Goal: Task Accomplishment & Management: Use online tool/utility

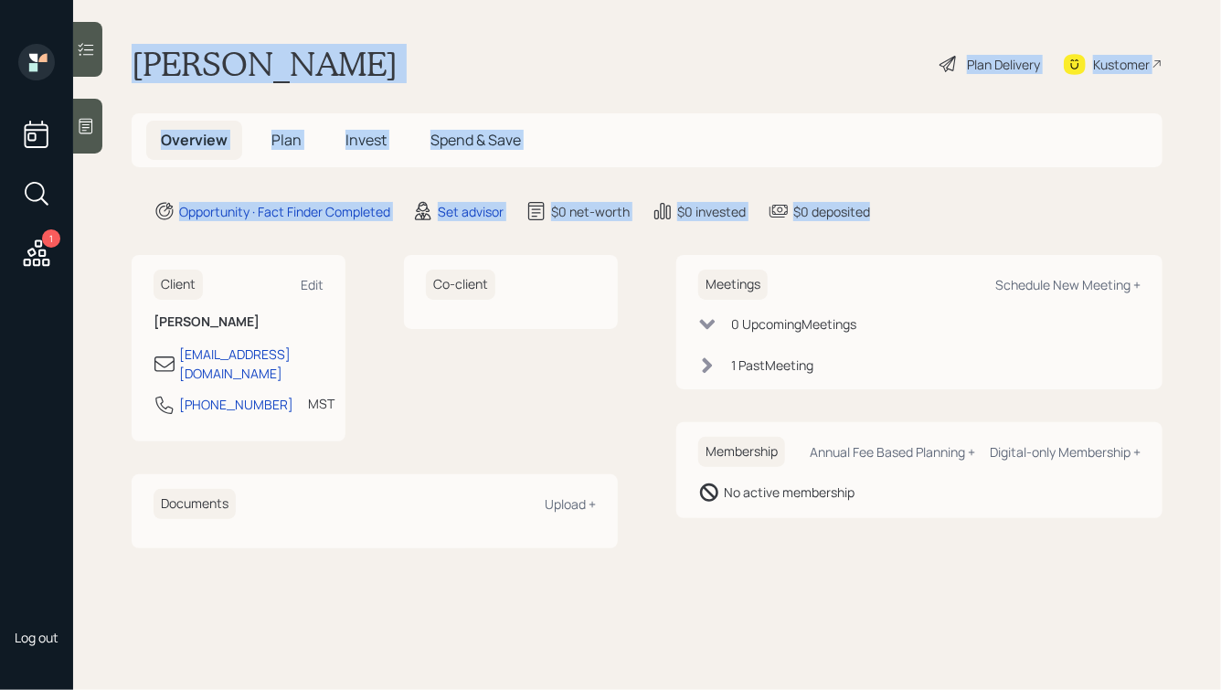
drag, startPoint x: 887, startPoint y: 218, endPoint x: 424, endPoint y: 2, distance: 511.5
click at [424, 2] on main "[PERSON_NAME] Plan Delivery Kustomer Overview Plan Invest Spend & Save Opportun…" at bounding box center [647, 345] width 1148 height 690
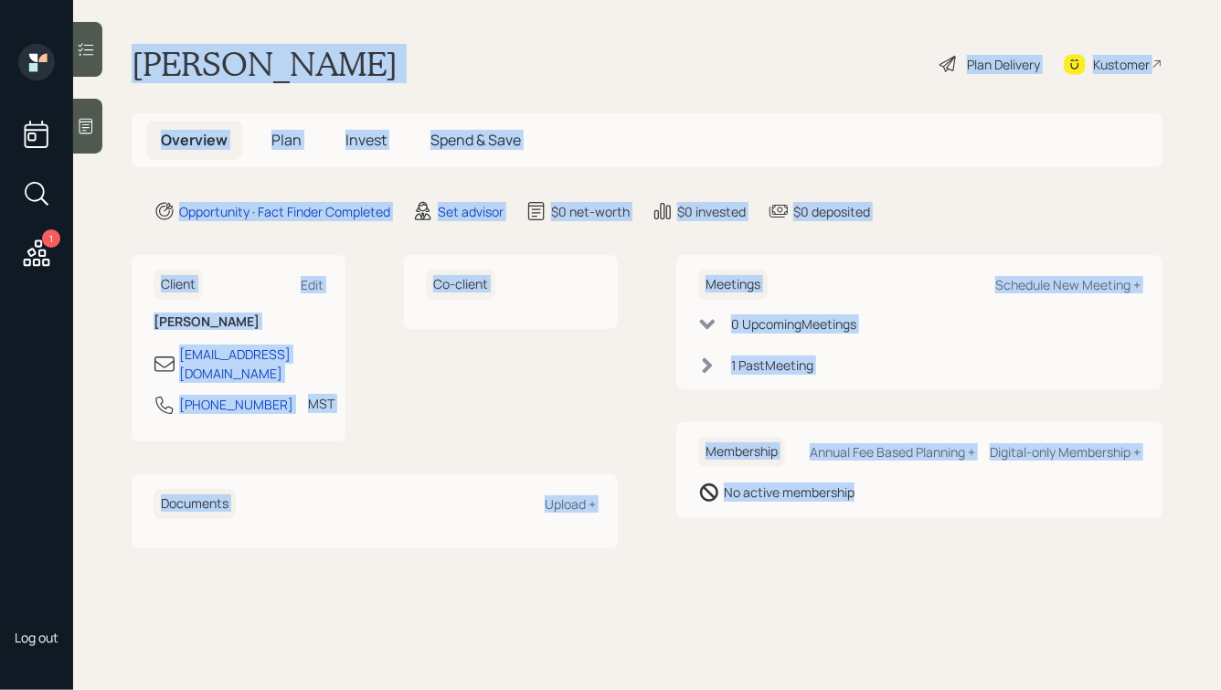
drag, startPoint x: 141, startPoint y: 35, endPoint x: 1016, endPoint y: 521, distance: 1001.5
click at [1016, 521] on main "[PERSON_NAME] Plan Delivery Kustomer Overview Plan Invest Spend & Save Opportun…" at bounding box center [647, 345] width 1148 height 690
click at [1016, 521] on div "Meetings Schedule New Meeting + 0 Upcoming Meeting s 1 Past Meeting Membership …" at bounding box center [919, 401] width 486 height 292
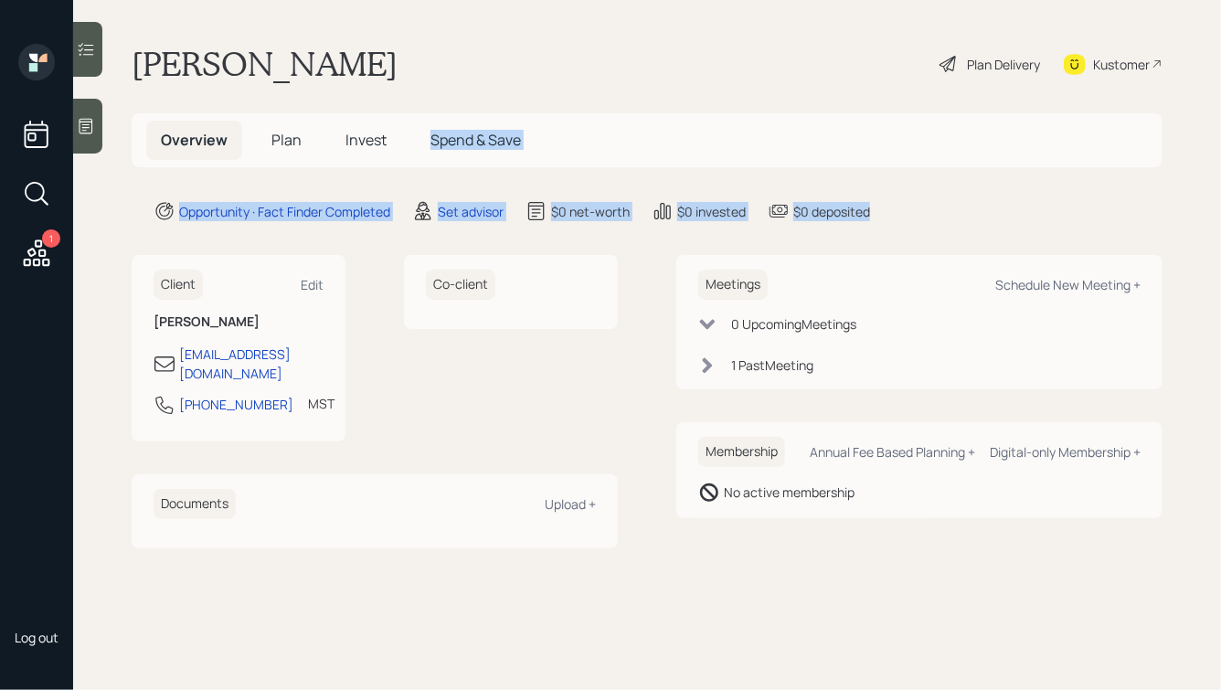
drag, startPoint x: 905, startPoint y: 221, endPoint x: 603, endPoint y: 80, distance: 333.2
click at [603, 80] on main "[PERSON_NAME] Plan Delivery Kustomer Overview Plan Invest Spend & Save Opportun…" at bounding box center [647, 345] width 1148 height 690
click at [859, 204] on div "$0 deposited" at bounding box center [831, 211] width 77 height 19
drag, startPoint x: 900, startPoint y: 218, endPoint x: 618, endPoint y: 40, distance: 333.9
click at [618, 40] on main "[PERSON_NAME] Plan Delivery Kustomer Overview Plan Invest Spend & Save Opportun…" at bounding box center [647, 345] width 1148 height 690
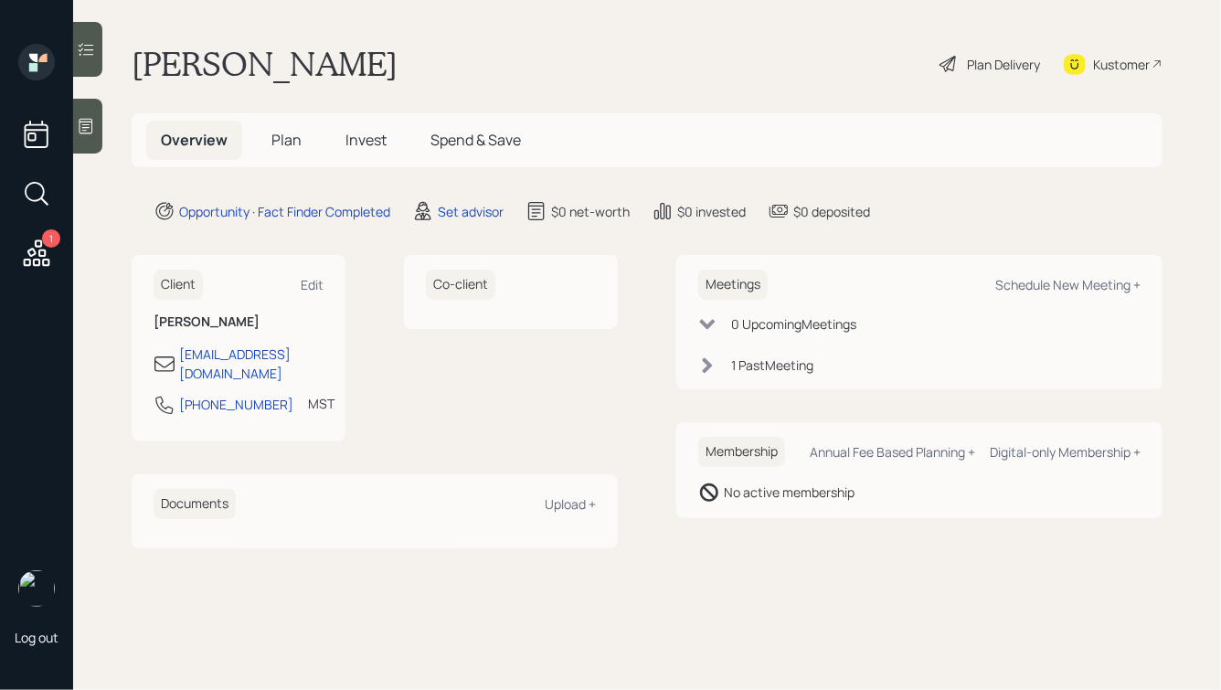
click at [618, 40] on main "[PERSON_NAME] Plan Delivery Kustomer Overview Plan Invest Spend & Save Opportun…" at bounding box center [647, 345] width 1148 height 690
click at [1046, 281] on div "Schedule New Meeting +" at bounding box center [1067, 284] width 145 height 17
select select "round-[PERSON_NAME]"
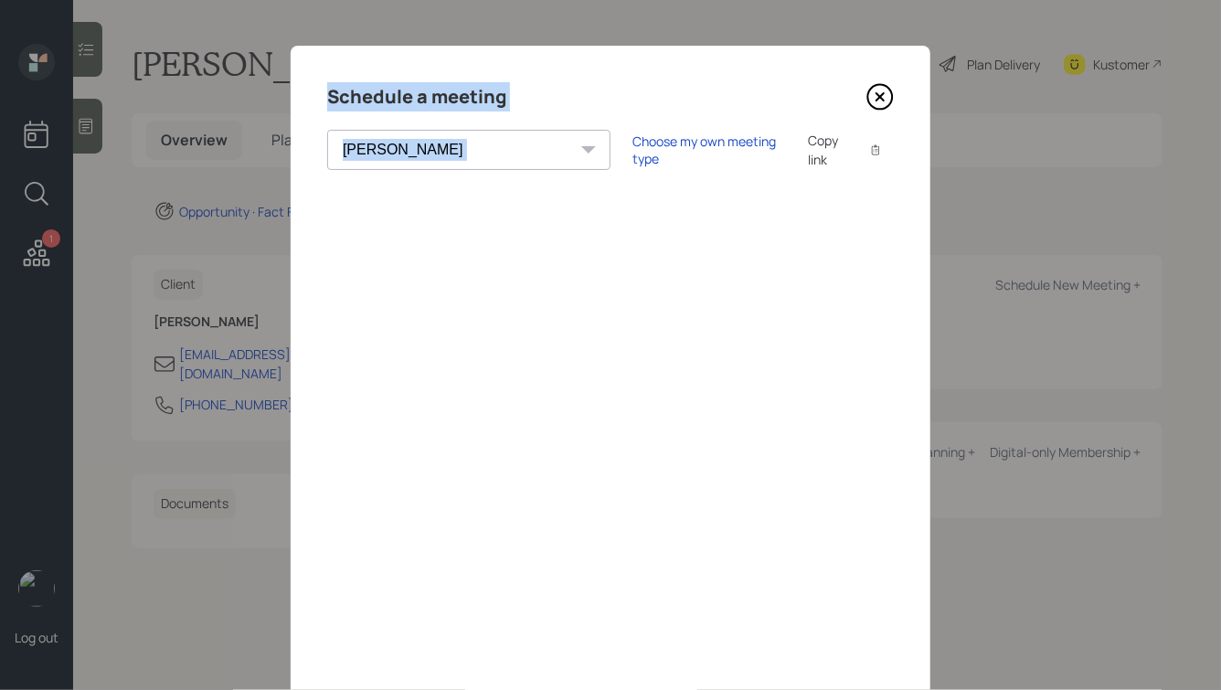
drag, startPoint x: 329, startPoint y: 92, endPoint x: 602, endPoint y: 114, distance: 274.1
click at [607, 117] on div "Schedule a meeting [PERSON_NAME] [PERSON_NAME] [PERSON_NAME] [PERSON_NAME] [PER…" at bounding box center [611, 411] width 640 height 731
click at [509, 95] on div "Schedule a meeting" at bounding box center [610, 96] width 567 height 29
click at [883, 94] on icon at bounding box center [879, 96] width 7 height 7
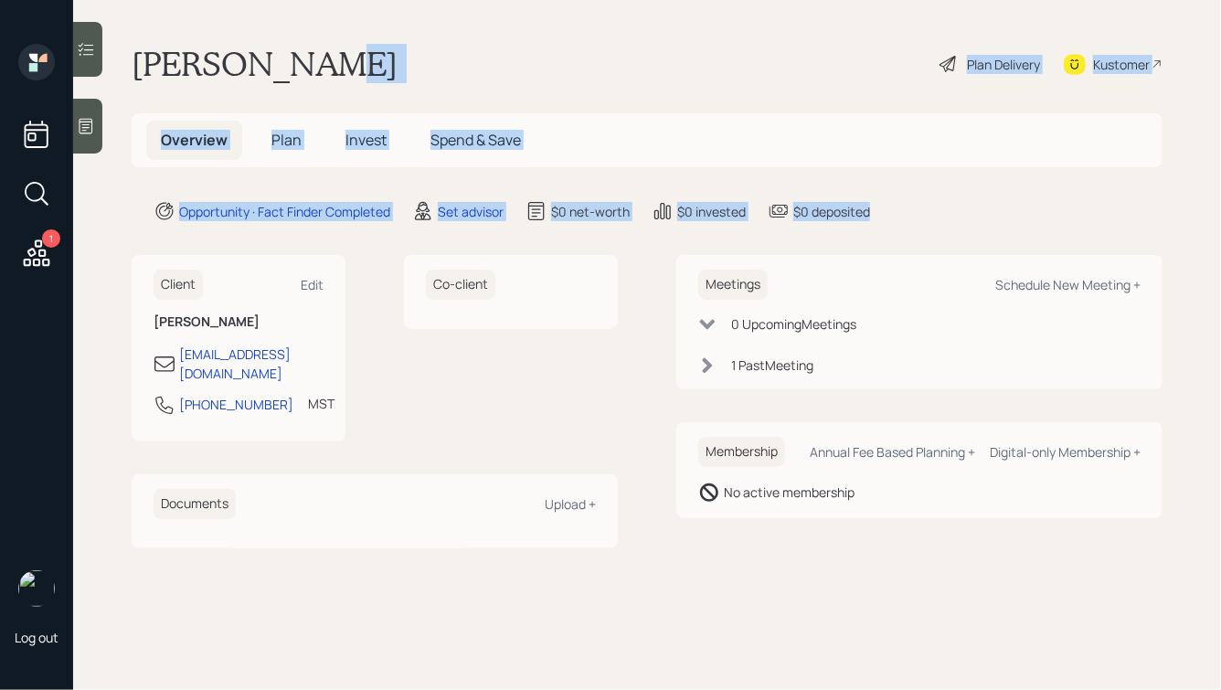
drag, startPoint x: 913, startPoint y: 214, endPoint x: 536, endPoint y: 48, distance: 411.7
click at [536, 48] on main "[PERSON_NAME] Plan Delivery Kustomer Overview Plan Invest Spend & Save Opportun…" at bounding box center [647, 345] width 1148 height 690
click at [536, 48] on div "[PERSON_NAME] Plan Delivery Kustomer" at bounding box center [647, 64] width 1031 height 40
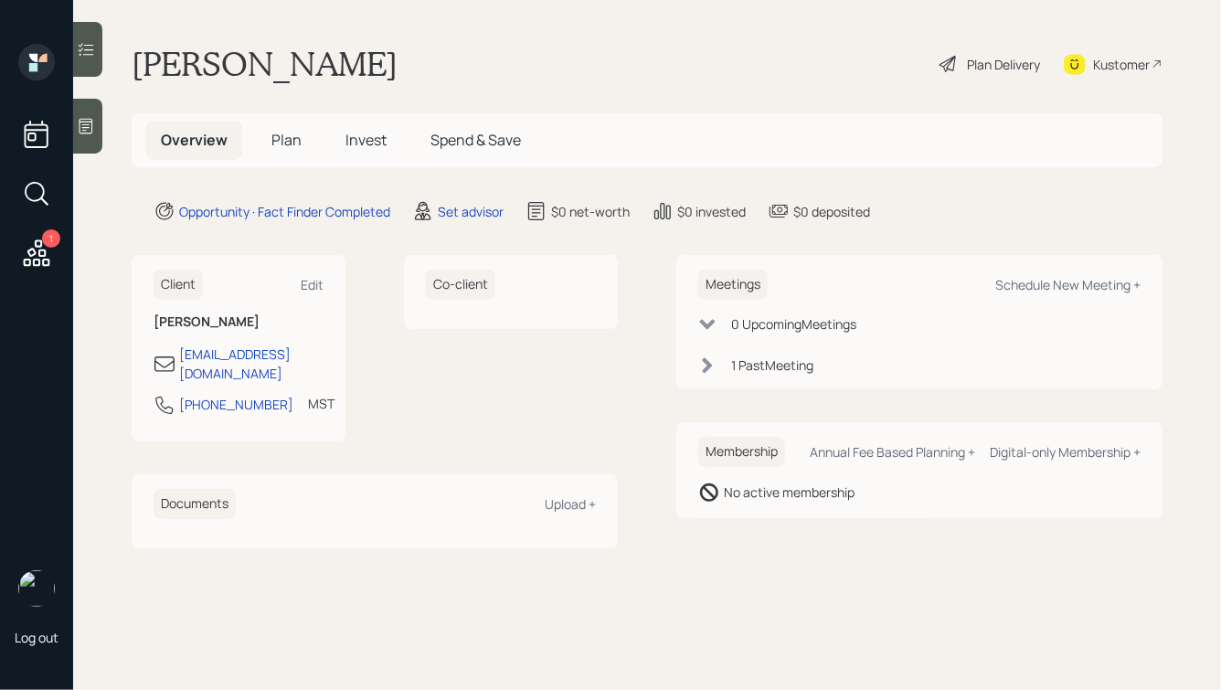
click at [1040, 295] on div "Meetings Schedule New Meeting +" at bounding box center [919, 285] width 442 height 30
click at [1051, 287] on div "Schedule New Meeting +" at bounding box center [1067, 284] width 145 height 17
select select "round-[PERSON_NAME]"
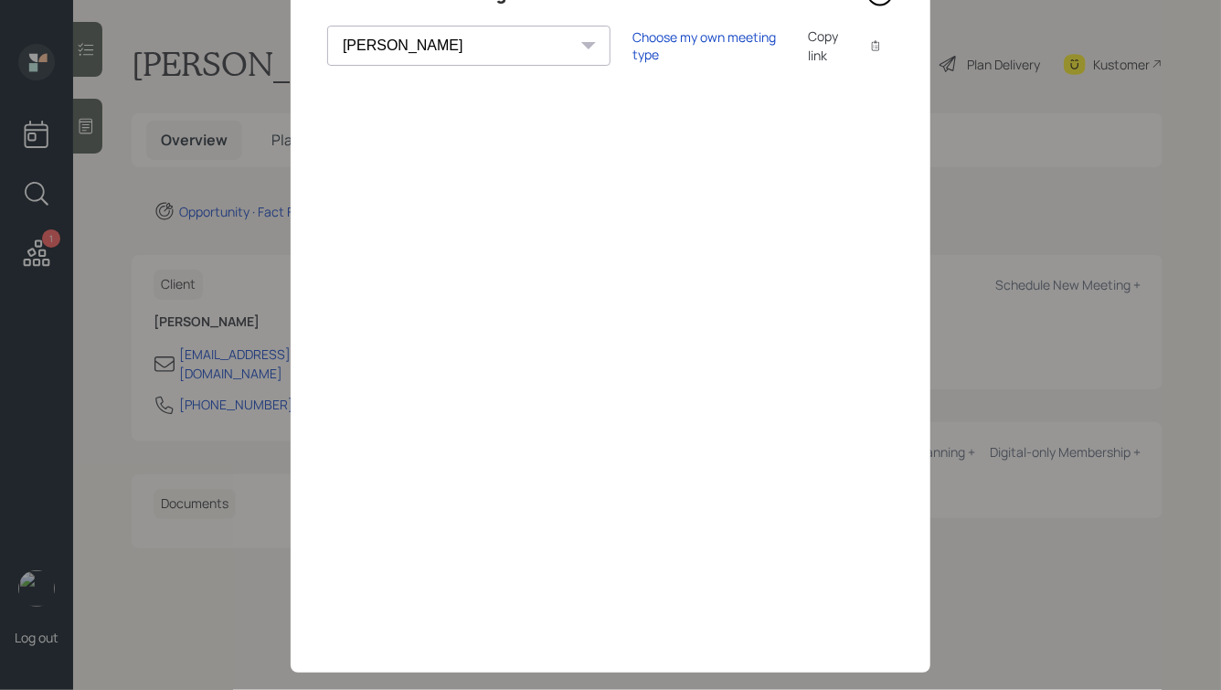
scroll to position [132, 0]
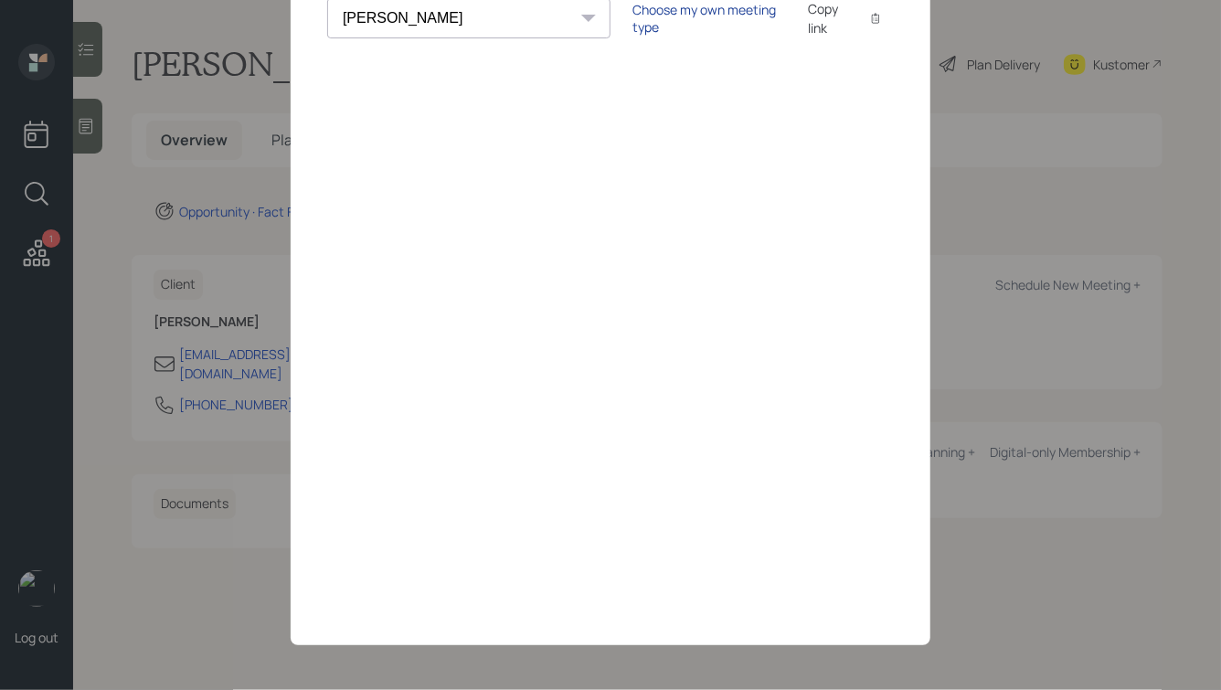
click at [632, 21] on div "Choose my own meeting type" at bounding box center [709, 18] width 154 height 35
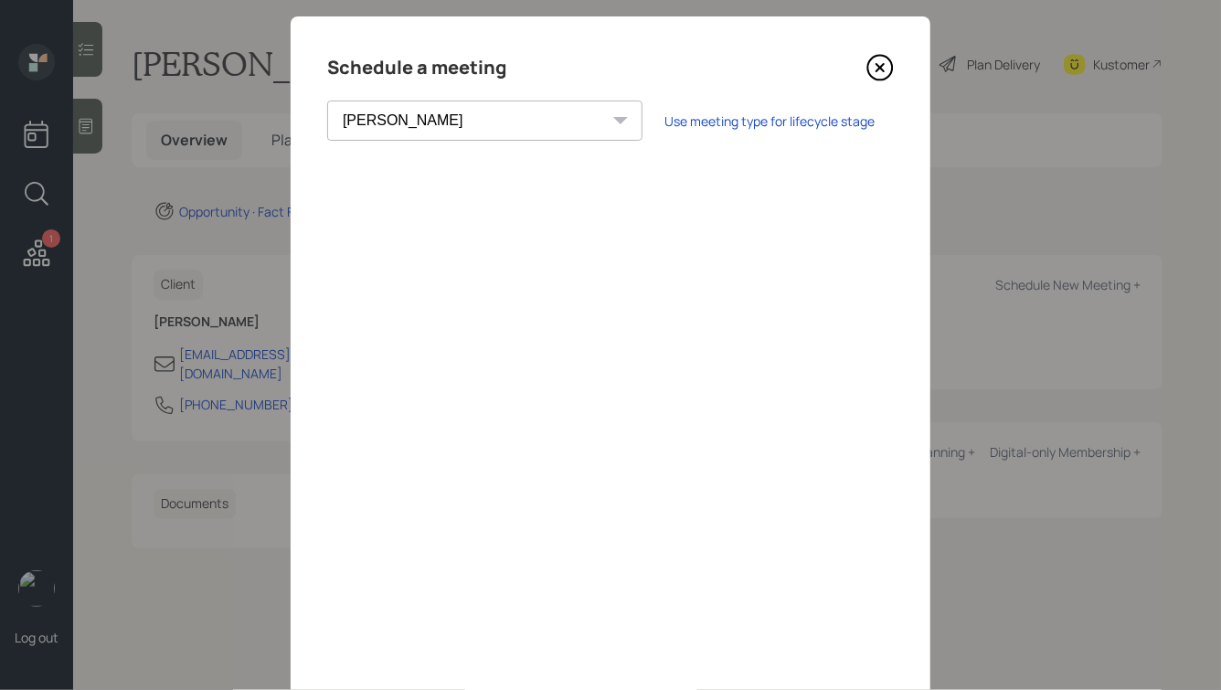
scroll to position [15, 0]
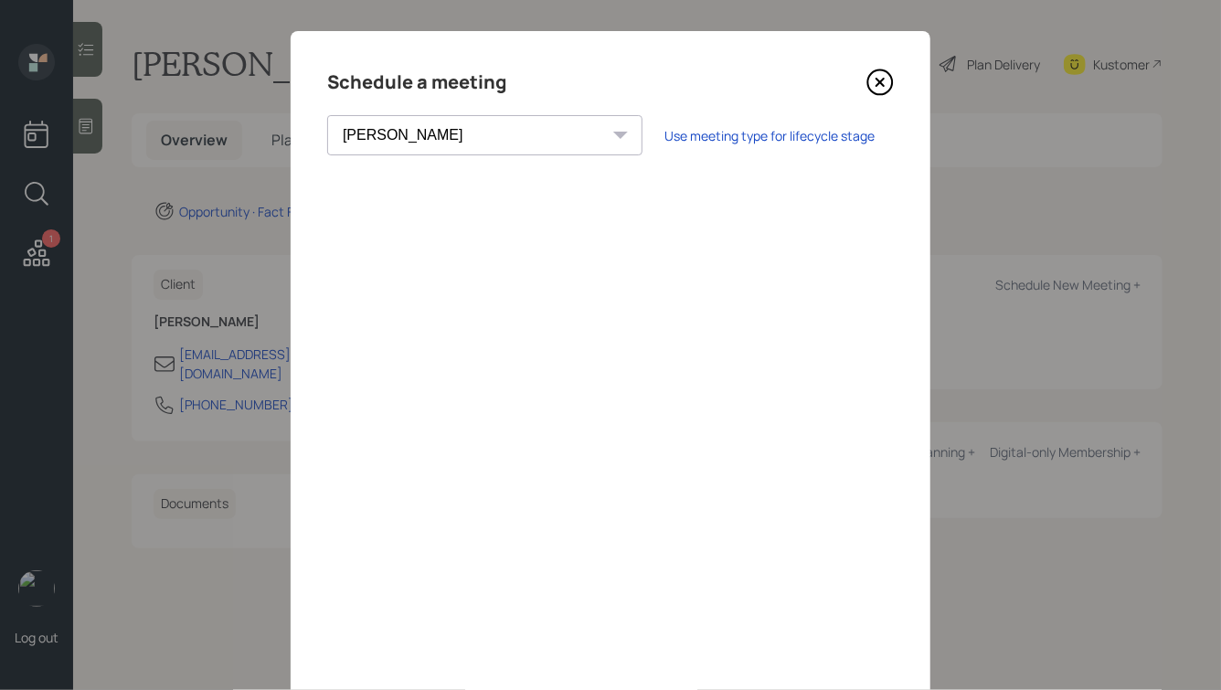
click at [881, 86] on icon at bounding box center [879, 82] width 27 height 27
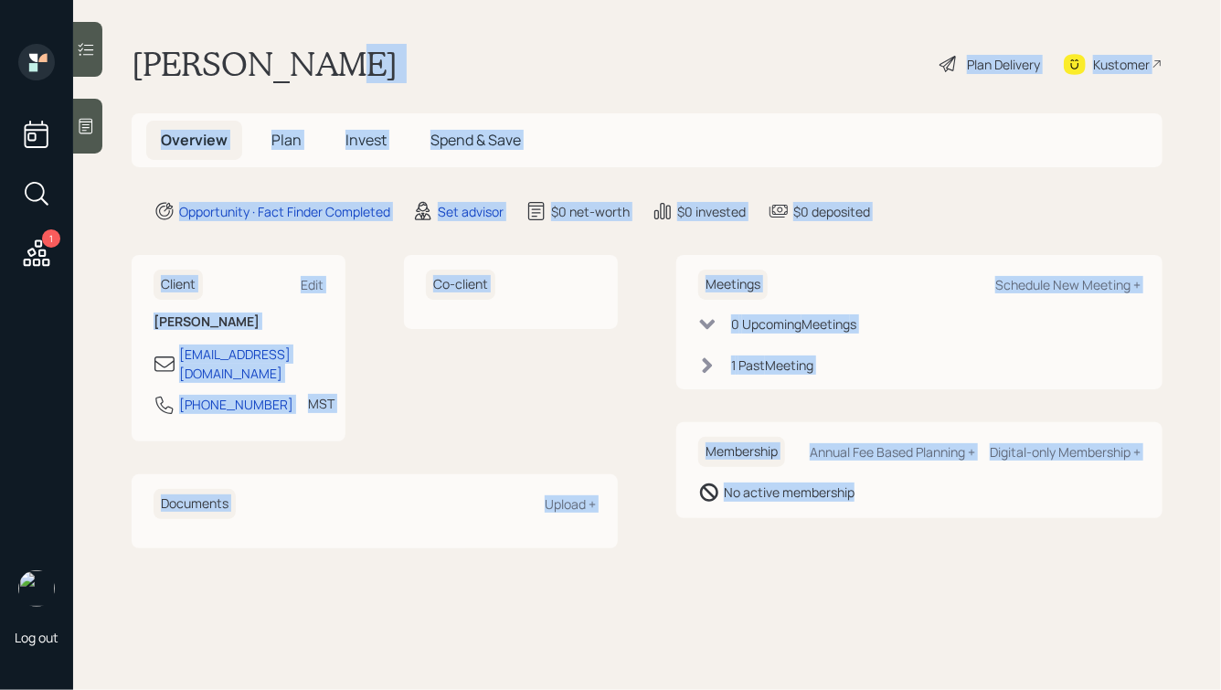
drag, startPoint x: 884, startPoint y: 509, endPoint x: 372, endPoint y: 39, distance: 694.7
click at [373, 40] on main "[PERSON_NAME] Plan Delivery Kustomer Overview Plan Invest Spend & Save Opportun…" at bounding box center [647, 345] width 1148 height 690
click at [372, 39] on main "[PERSON_NAME] Plan Delivery Kustomer Overview Plan Invest Spend & Save Opportun…" at bounding box center [647, 345] width 1148 height 690
drag, startPoint x: 141, startPoint y: 49, endPoint x: 814, endPoint y: 562, distance: 846.5
click at [814, 562] on main "[PERSON_NAME] Plan Delivery Kustomer Overview Plan Invest Spend & Save Opportun…" at bounding box center [647, 345] width 1148 height 690
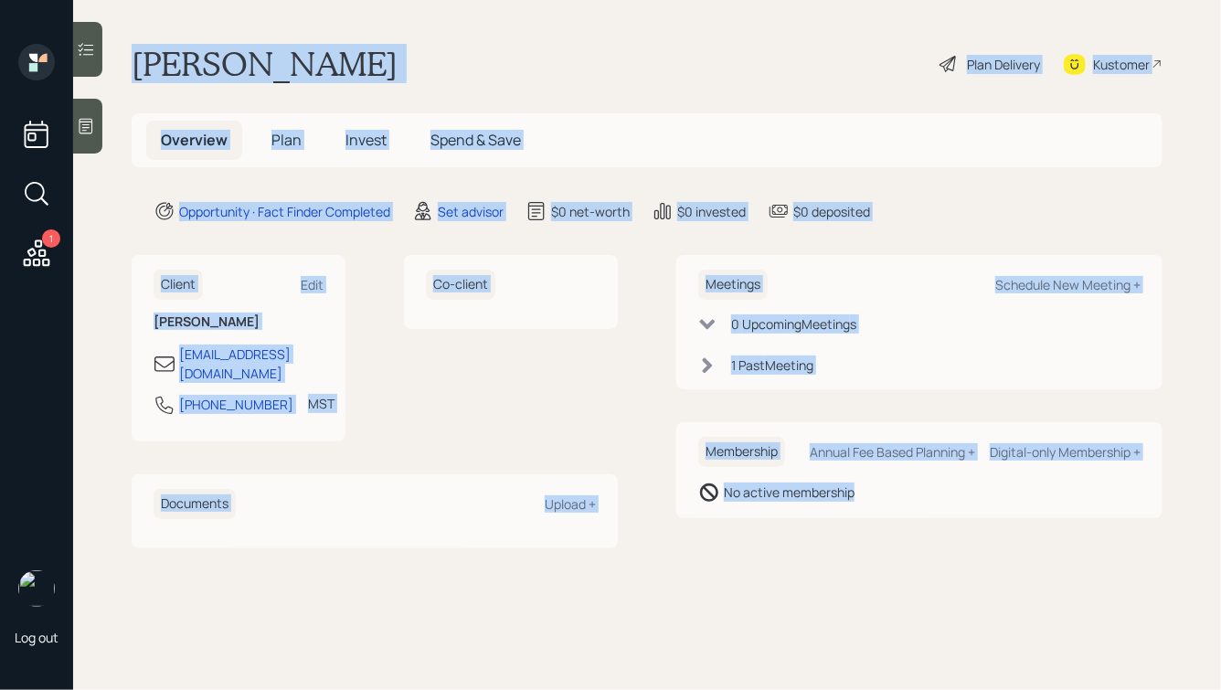
click at [814, 562] on main "[PERSON_NAME] Plan Delivery Kustomer Overview Plan Invest Spend & Save Opportun…" at bounding box center [647, 345] width 1148 height 690
drag, startPoint x: 892, startPoint y: 549, endPoint x: 255, endPoint y: -38, distance: 866.7
click at [255, 0] on html "1 Log out [PERSON_NAME] Plan Delivery Kustomer Overview Plan Invest Spend & Sav…" at bounding box center [610, 345] width 1221 height 690
click at [222, 54] on h1 "[PERSON_NAME]" at bounding box center [265, 64] width 266 height 40
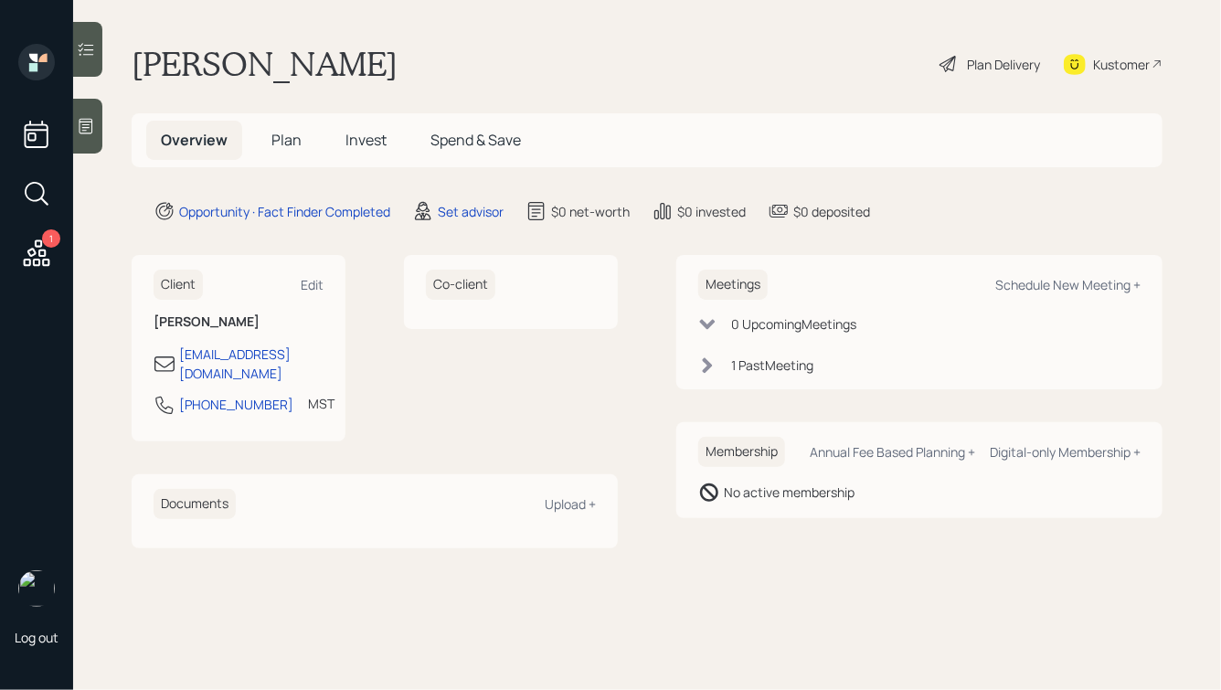
click at [84, 122] on icon at bounding box center [86, 126] width 18 height 18
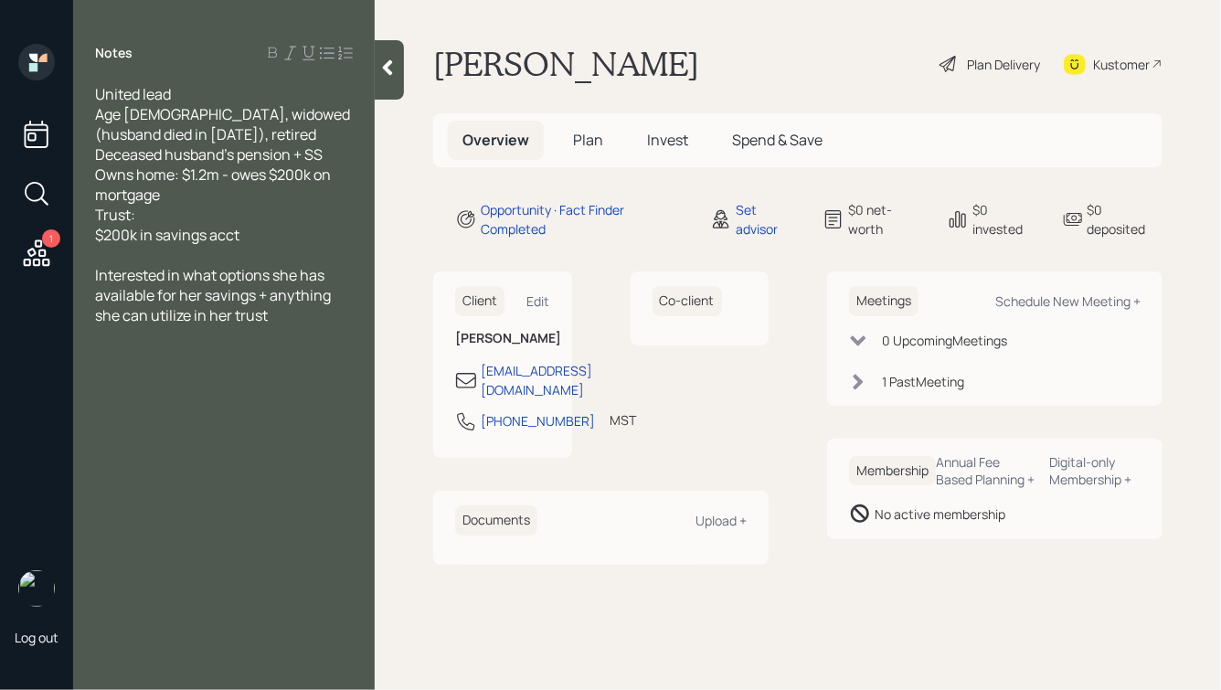
click at [392, 75] on icon at bounding box center [387, 67] width 18 height 18
